Goal: Find specific page/section: Find specific page/section

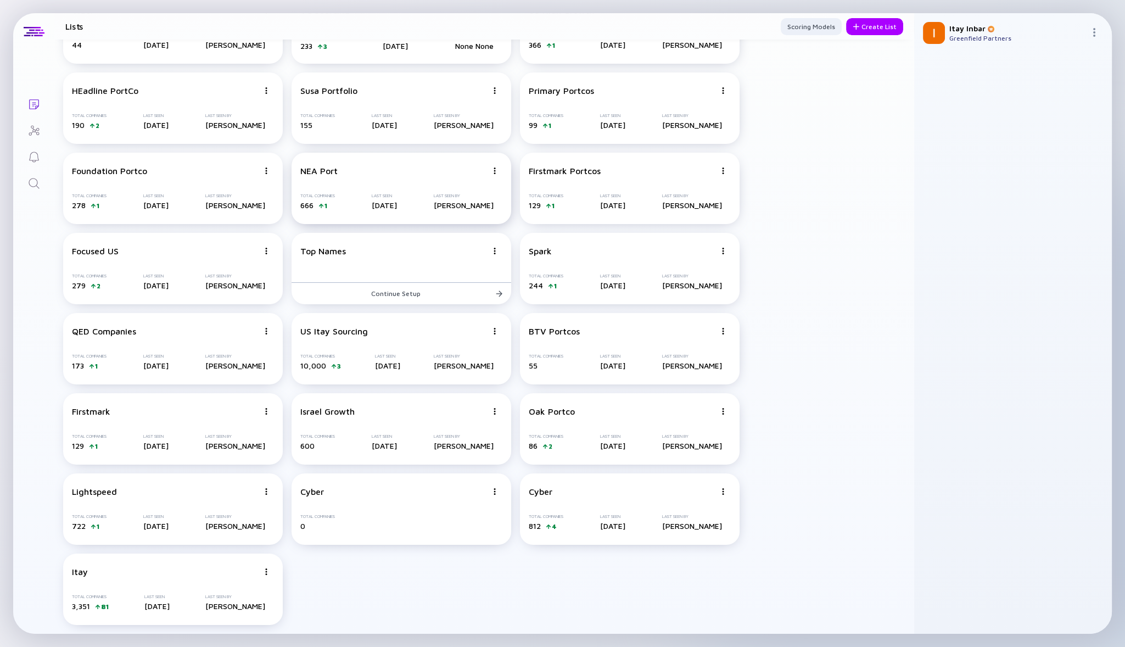
scroll to position [227, 0]
click at [335, 342] on div "US Itay Sourcing Total Companies 10,000 3 Last Seen [DATE] Last Seen By [PERSON…" at bounding box center [402, 349] width 220 height 71
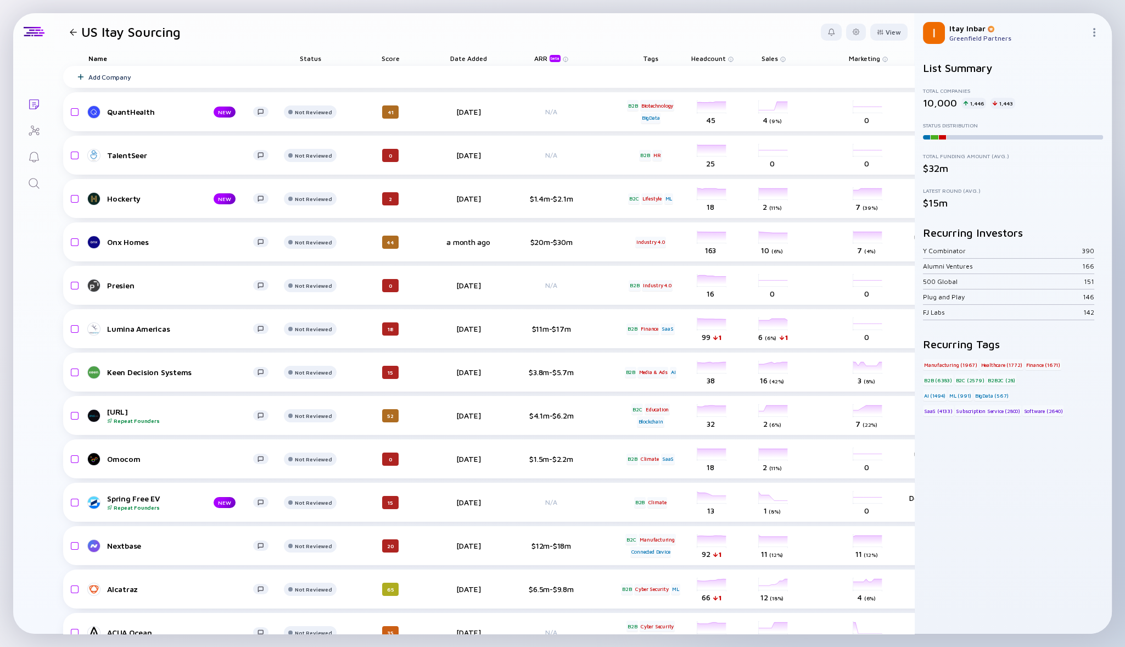
click at [392, 56] on div "Score" at bounding box center [391, 58] width 62 height 15
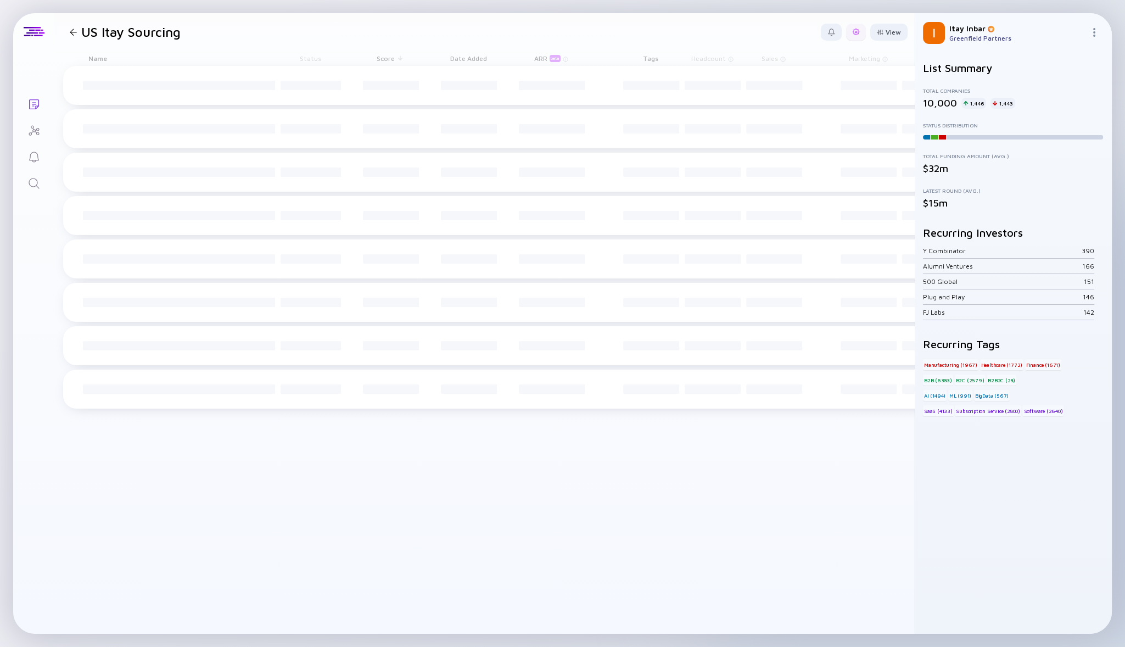
click at [861, 30] on div at bounding box center [856, 32] width 20 height 17
click at [807, 121] on div "Edit Filter" at bounding box center [822, 120] width 69 height 22
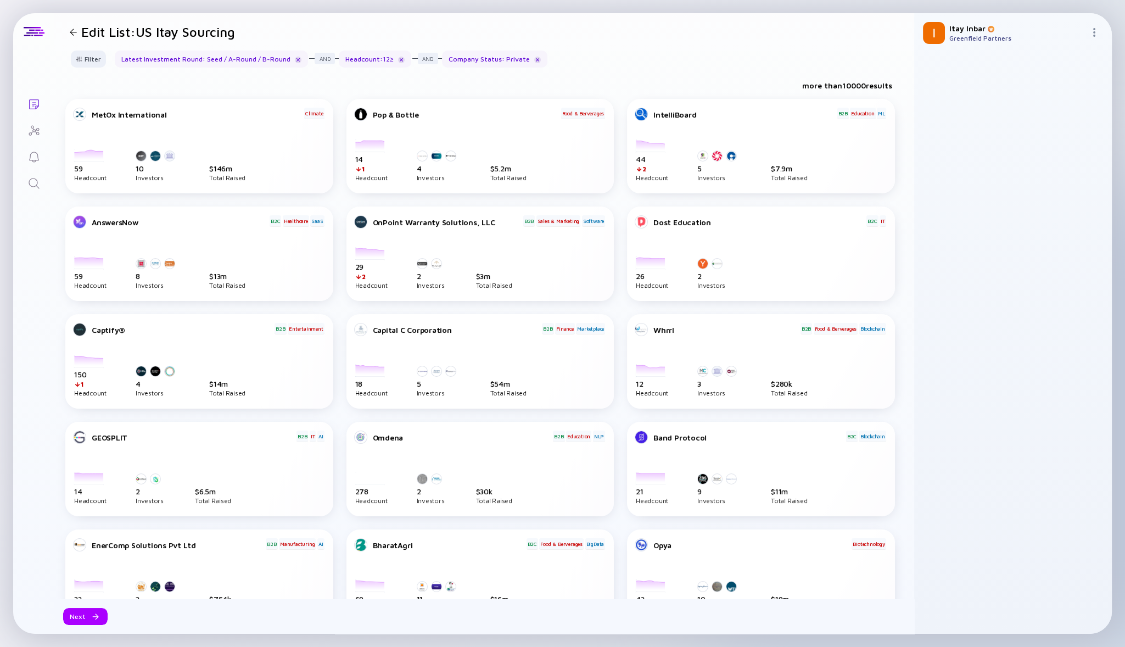
click at [370, 60] on div "Headcount : 12 ≥" at bounding box center [375, 59] width 72 height 17
click at [66, 64] on div "Filter" at bounding box center [88, 59] width 44 height 17
click at [83, 57] on div "Filter" at bounding box center [88, 59] width 38 height 17
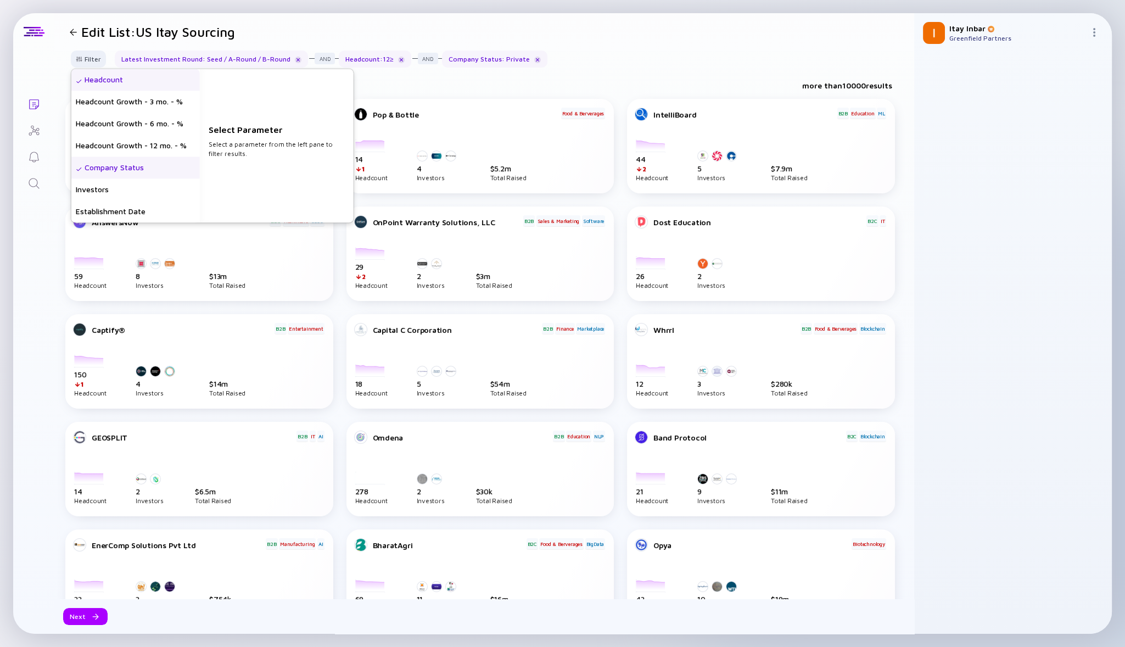
click at [113, 81] on div "Headcount" at bounding box center [135, 80] width 129 height 22
drag, startPoint x: 256, startPoint y: 153, endPoint x: 142, endPoint y: 154, distance: 114.8
click at [142, 154] on div "Headcount Headcount Growth - 3 mo. - % Headcount Growth - 6 mo. - % Headcount G…" at bounding box center [212, 146] width 282 height 154
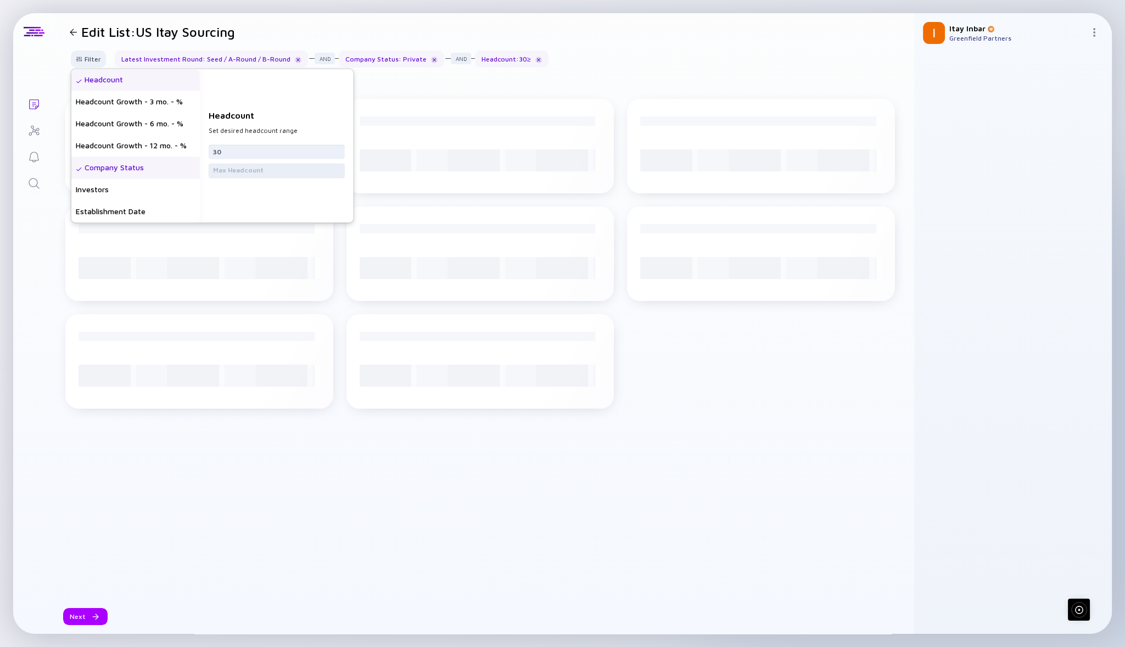
type input "30"
click at [240, 168] on input "text" at bounding box center [276, 170] width 127 height 11
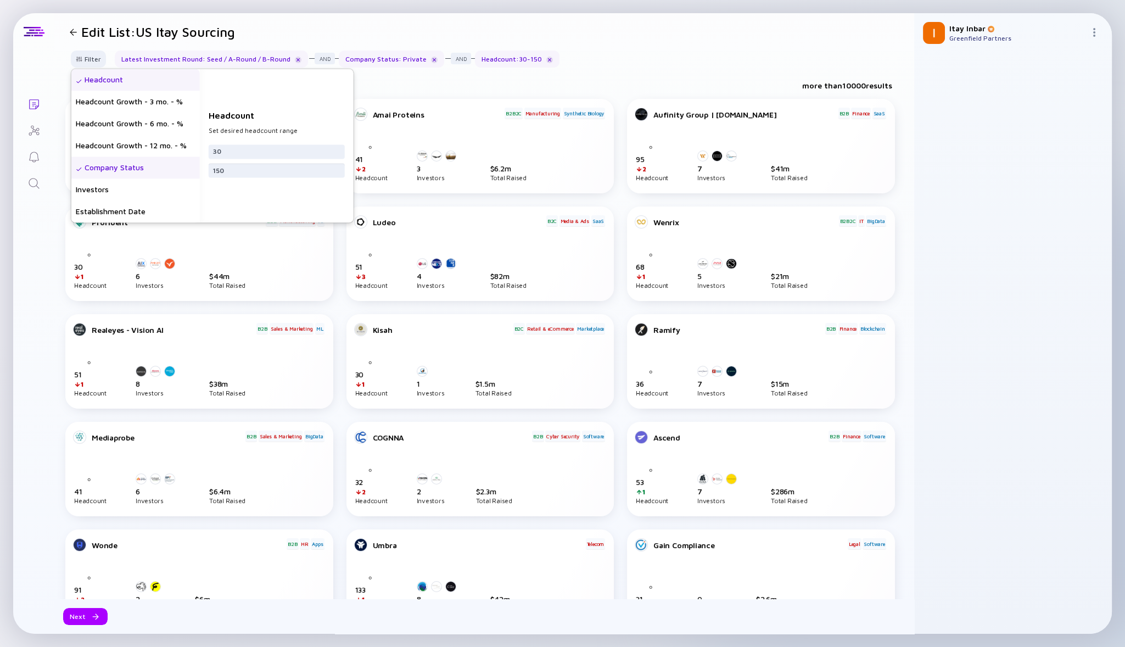
type input "150"
click at [41, 282] on div "Lists Edit List: US Itay Sourcing Filter Headcount Headcount Growth - 3 mo. - %…" at bounding box center [562, 323] width 1099 height 621
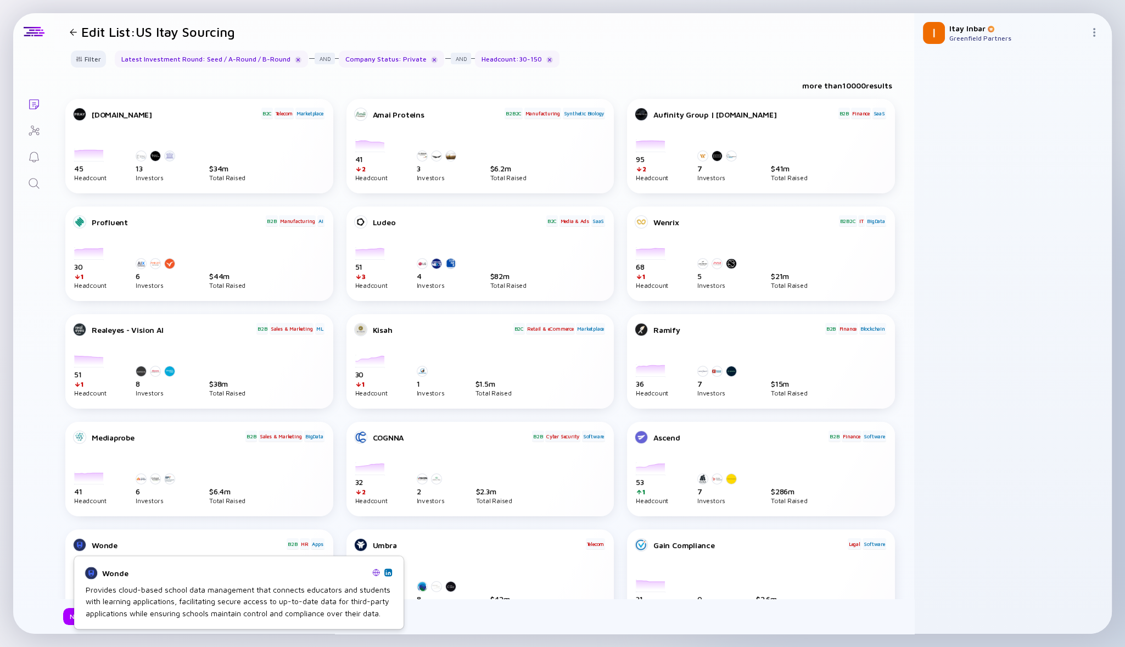
click at [81, 618] on div "Wonde Provides cloud-based school data management that connects educators and s…" at bounding box center [239, 592] width 316 height 58
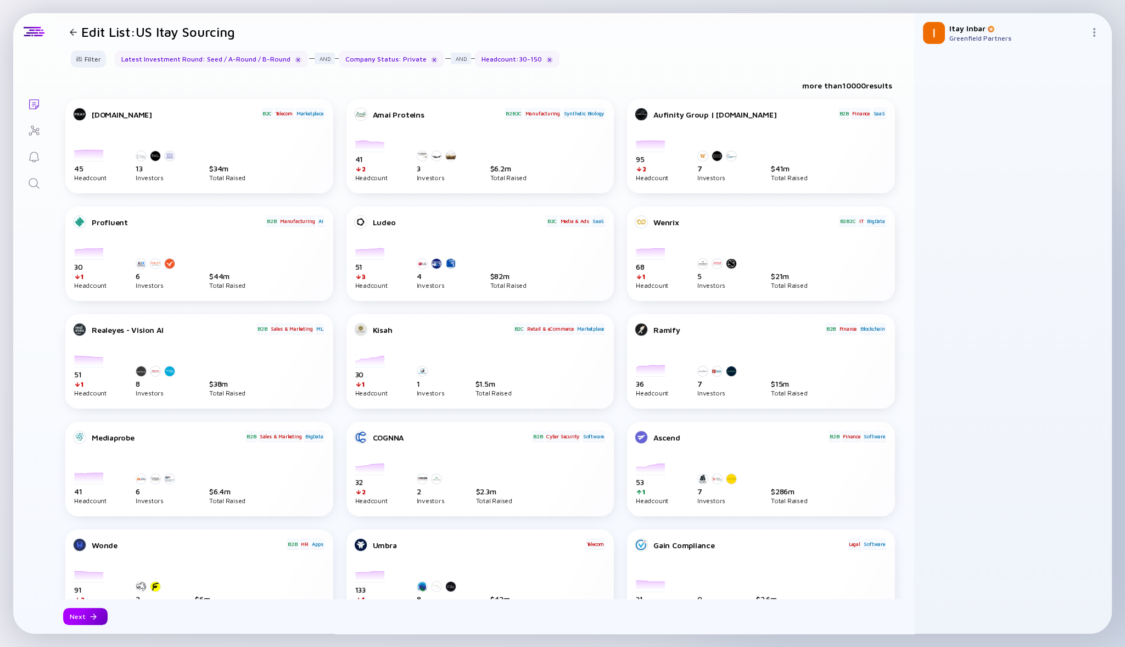
click at [83, 618] on div "Next" at bounding box center [85, 616] width 44 height 17
